Goal: Task Accomplishment & Management: Complete application form

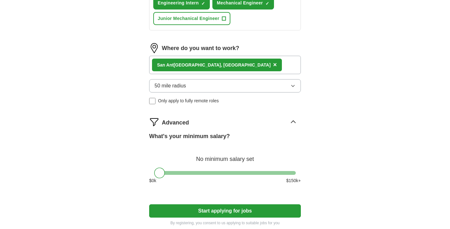
scroll to position [304, 0]
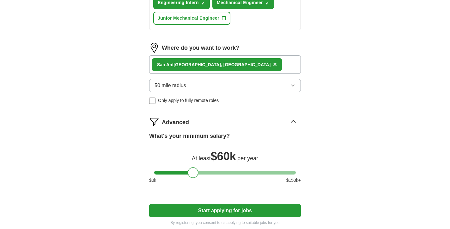
drag, startPoint x: 160, startPoint y: 173, endPoint x: 194, endPoint y: 175, distance: 33.3
click at [194, 175] on div at bounding box center [193, 172] width 11 height 11
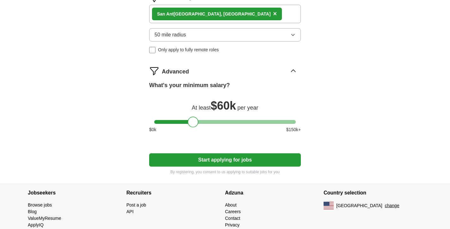
scroll to position [373, 0]
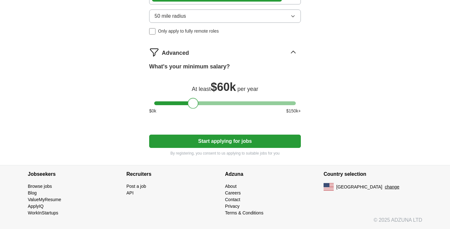
click at [206, 142] on button "Start applying for jobs" at bounding box center [225, 140] width 152 height 13
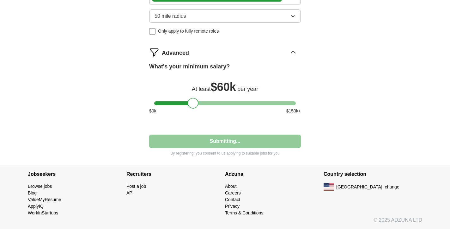
select select "**"
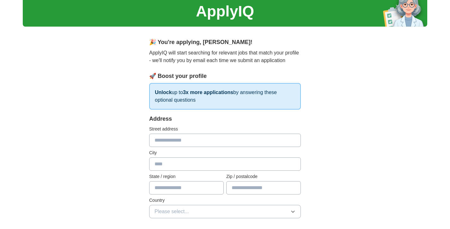
scroll to position [27, 0]
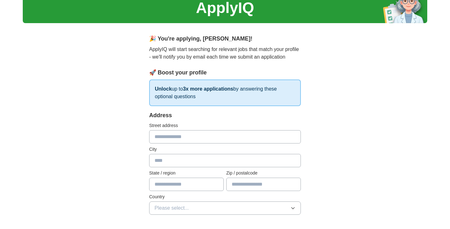
click at [206, 141] on input "text" at bounding box center [225, 136] width 152 height 13
type input "**********"
type input "*****"
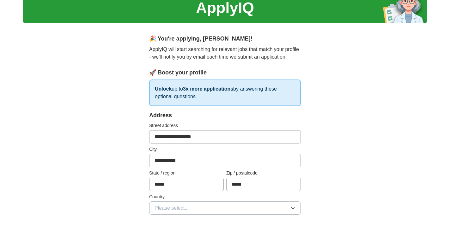
type input "**********"
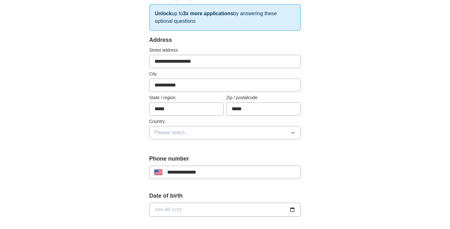
scroll to position [112, 0]
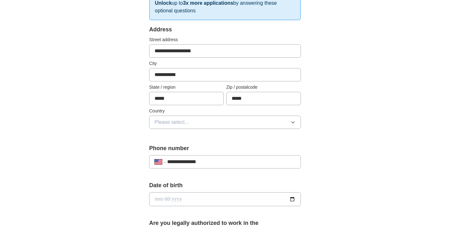
click at [210, 119] on button "Please select..." at bounding box center [225, 121] width 152 height 13
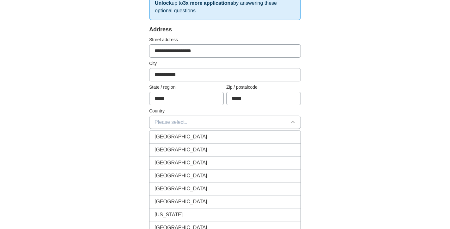
click at [204, 146] on div "[GEOGRAPHIC_DATA]" at bounding box center [225, 150] width 141 height 8
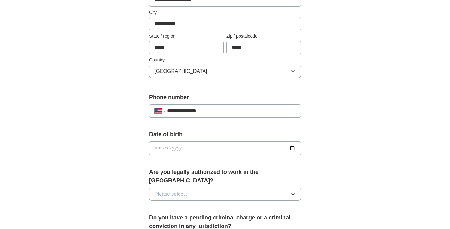
scroll to position [165, 0]
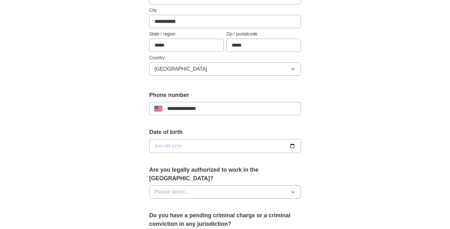
click at [202, 154] on div "Date of birth" at bounding box center [225, 143] width 152 height 30
click at [202, 151] on input "date" at bounding box center [225, 146] width 152 height 14
type input "**********"
click at [185, 188] on span "Please select..." at bounding box center [172, 192] width 34 height 8
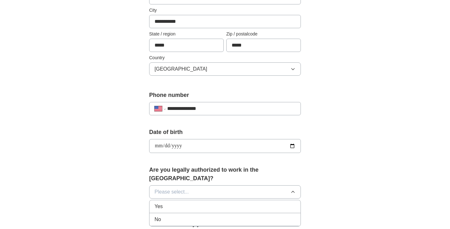
click at [182, 202] on li "Yes" at bounding box center [225, 206] width 151 height 13
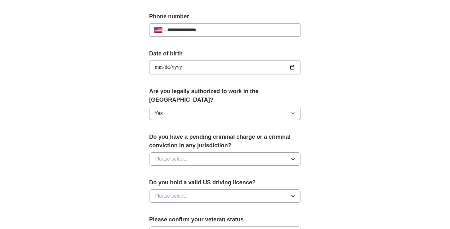
scroll to position [252, 0]
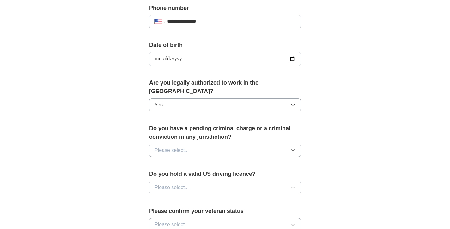
click at [196, 144] on button "Please select..." at bounding box center [225, 150] width 152 height 13
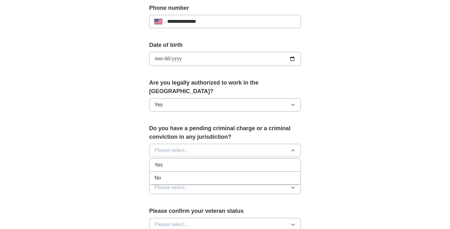
click at [200, 174] on div "No" at bounding box center [225, 178] width 141 height 8
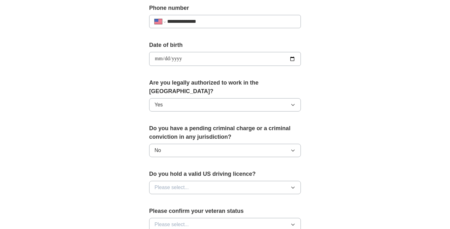
scroll to position [264, 0]
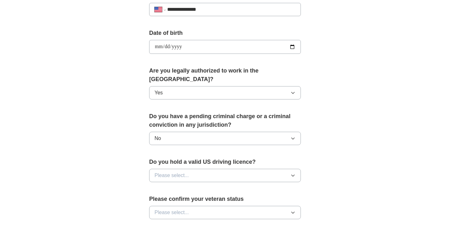
click at [200, 170] on button "Please select..." at bounding box center [225, 175] width 152 height 13
click at [199, 186] on div "Yes" at bounding box center [225, 190] width 141 height 8
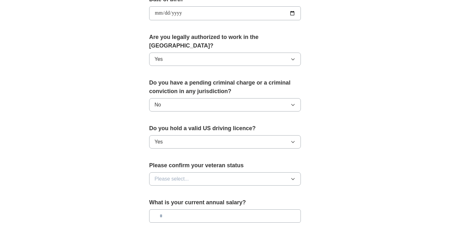
scroll to position [299, 0]
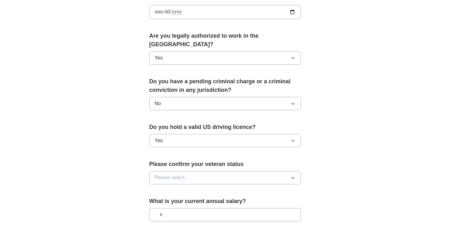
click at [197, 175] on button "Please select..." at bounding box center [225, 177] width 152 height 13
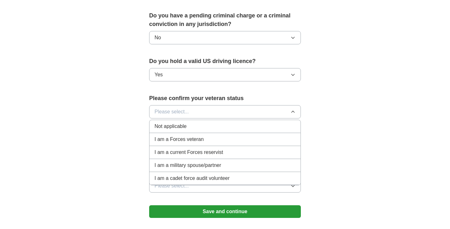
scroll to position [362, 0]
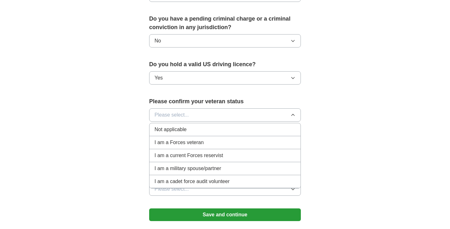
click at [194, 126] on div "Not applicable" at bounding box center [225, 130] width 141 height 8
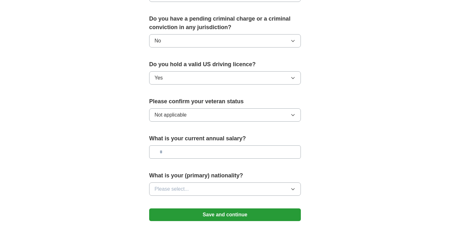
click at [197, 111] on button "Not applicable" at bounding box center [225, 114] width 152 height 13
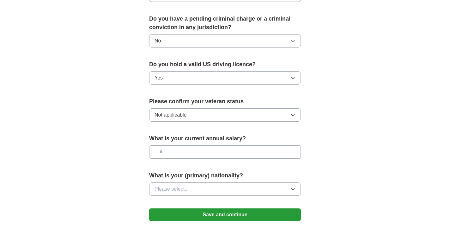
click at [175, 145] on input "text" at bounding box center [225, 151] width 152 height 13
click at [175, 185] on span "Please select..." at bounding box center [172, 189] width 34 height 8
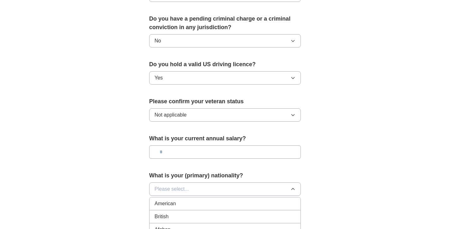
click at [177, 197] on li "American" at bounding box center [225, 203] width 151 height 13
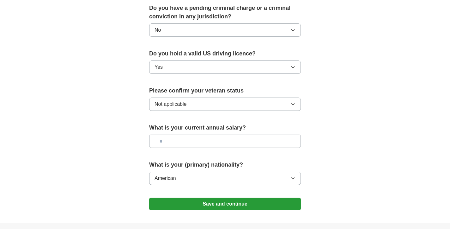
scroll to position [373, 0]
click at [185, 197] on button "Save and continue" at bounding box center [225, 203] width 152 height 13
